Goal: Task Accomplishment & Management: Use online tool/utility

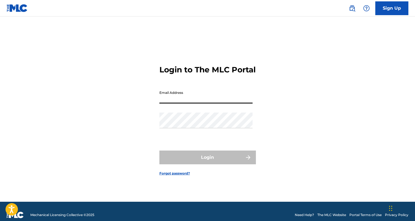
click at [207, 103] on input "Email Address" at bounding box center [205, 96] width 93 height 16
type input "[EMAIL_ADDRESS][DOMAIN_NAME]"
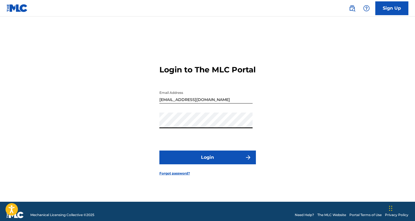
click at [210, 162] on button "Login" at bounding box center [207, 158] width 96 height 14
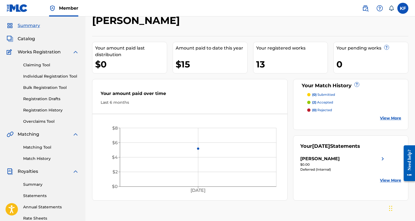
scroll to position [14, 0]
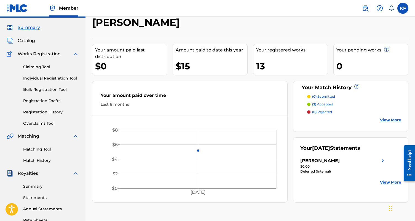
click at [35, 40] on div "Catalog" at bounding box center [43, 40] width 72 height 7
click at [27, 40] on span "Catalog" at bounding box center [26, 40] width 17 height 7
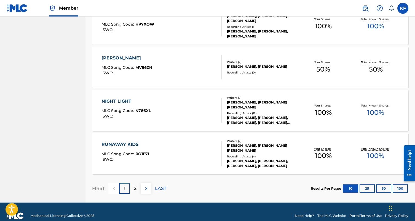
scroll to position [409, 0]
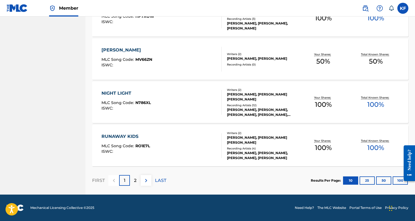
click at [146, 179] on img at bounding box center [146, 180] width 7 height 7
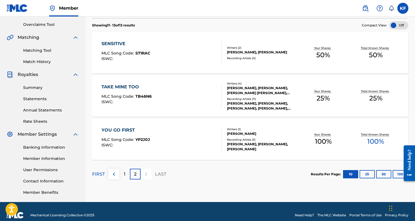
scroll to position [120, 0]
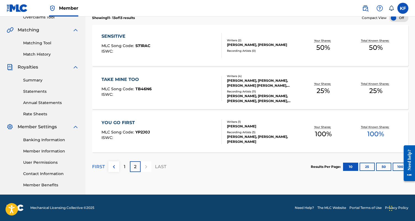
click at [114, 167] on img at bounding box center [113, 167] width 7 height 7
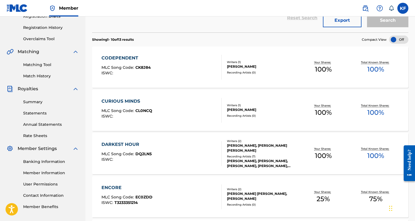
scroll to position [0, 0]
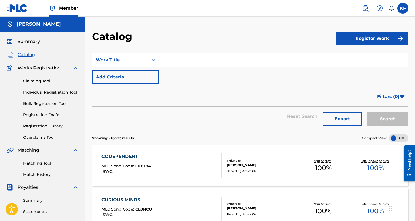
click at [40, 80] on link "Claiming Tool" at bounding box center [51, 81] width 56 height 6
